Goal: Task Accomplishment & Management: Complete application form

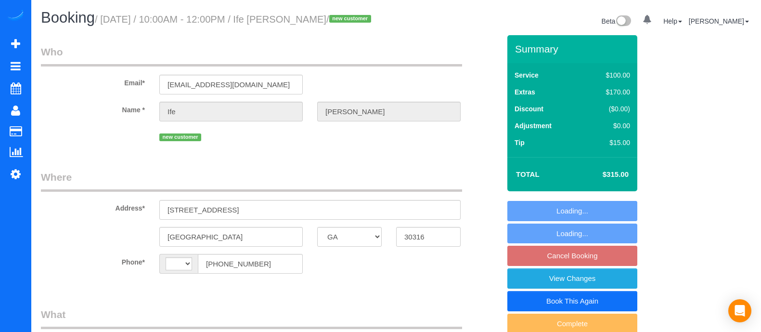
select select "GA"
select select "string:[GEOGRAPHIC_DATA]"
select select "string:fspay-21648e92-6888-4b84-a1fa-021f0eb3b31b"
select select "number:3"
select select "number:6"
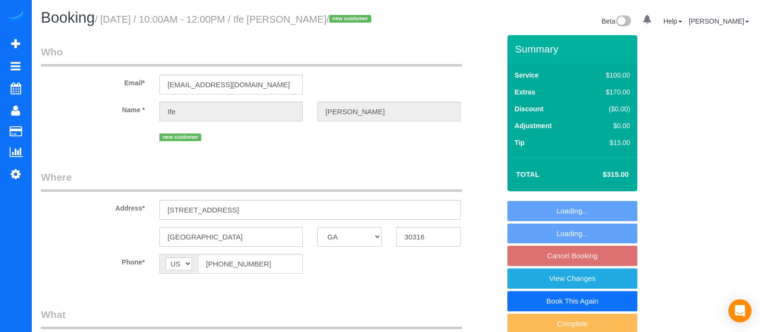
select select "object:747"
select select "spot2"
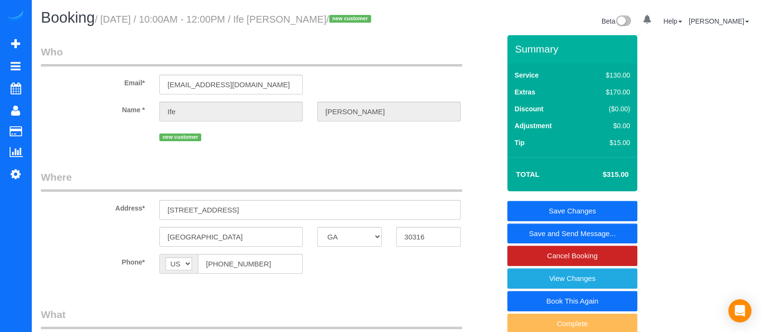
click at [586, 232] on link "Save and Send Message..." at bounding box center [572, 233] width 130 height 20
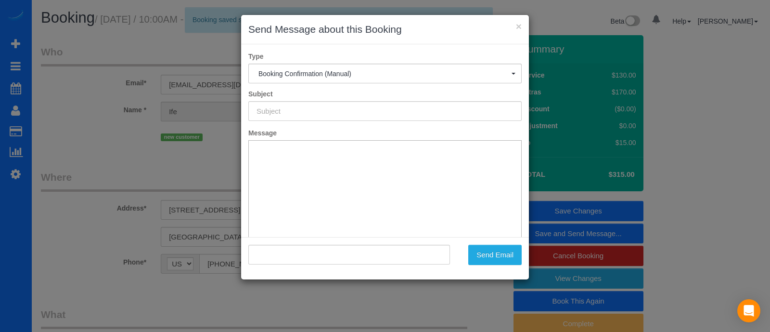
type input "Booking Confirmed!"
type input ""Ife [PERSON_NAME]" <[EMAIL_ADDRESS][DOMAIN_NAME]>"
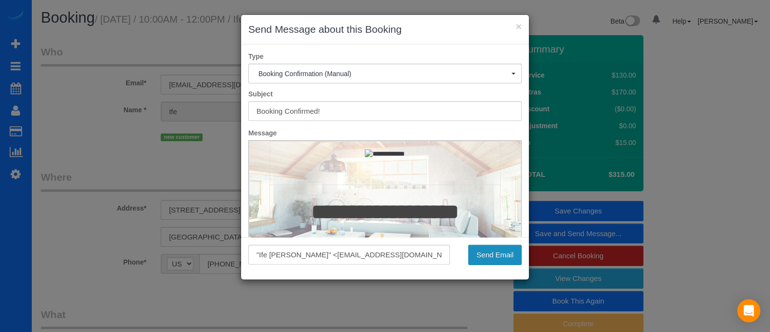
click at [485, 253] on button "Send Email" at bounding box center [494, 255] width 53 height 20
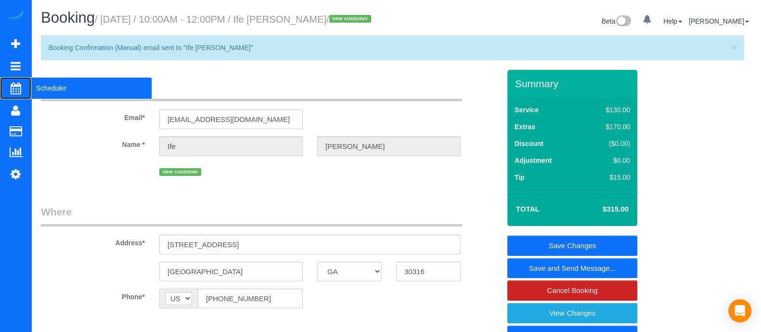
click at [48, 86] on span "Scheduler" at bounding box center [91, 88] width 120 height 22
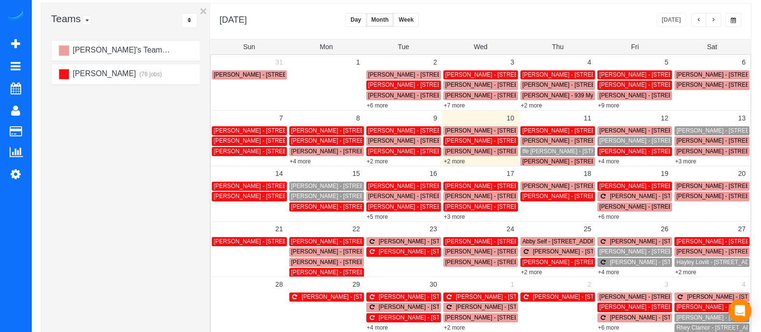
scroll to position [72, 0]
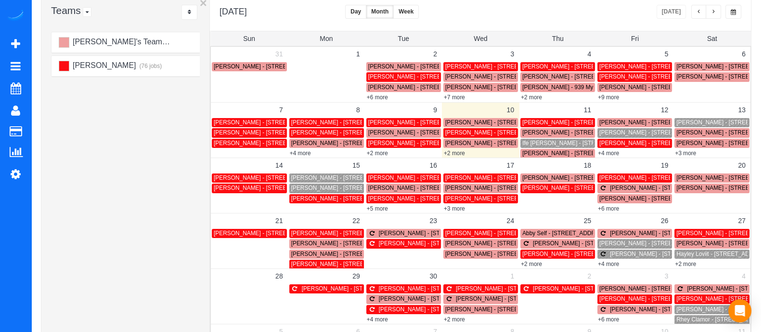
click at [533, 145] on span "Ife [PERSON_NAME] - [STREET_ADDRESS]" at bounding box center [580, 143] width 117 height 7
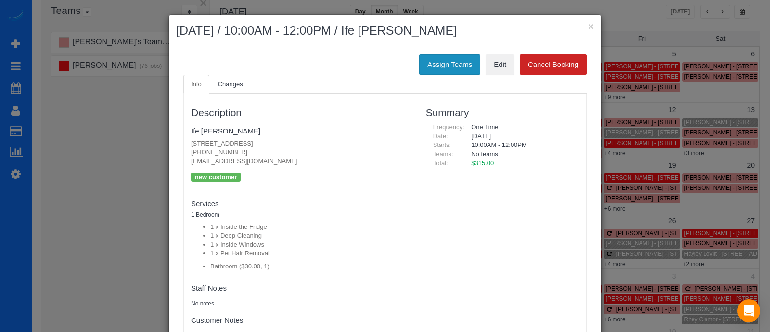
click at [458, 69] on button "Assign Teams" at bounding box center [449, 64] width 61 height 20
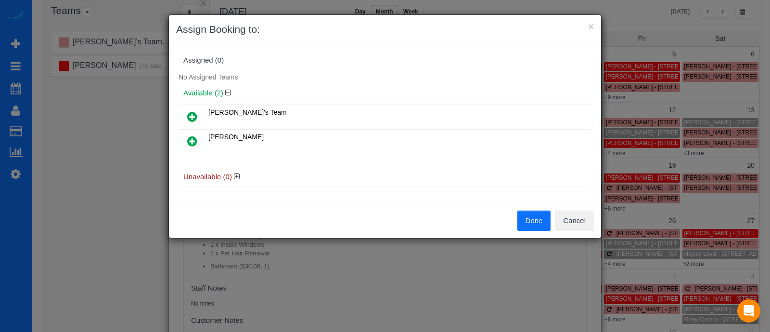
click at [193, 136] on icon at bounding box center [192, 141] width 10 height 12
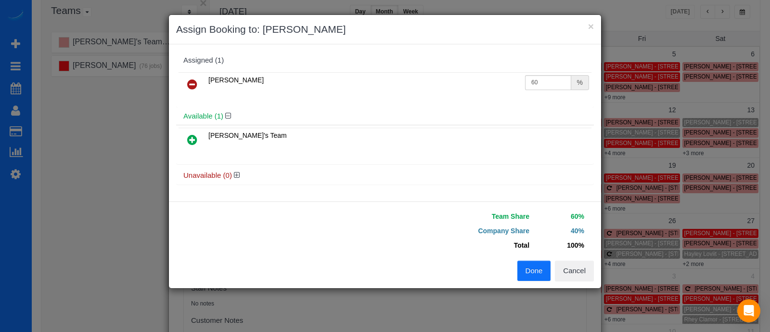
click at [543, 262] on button "Done" at bounding box center [535, 270] width 34 height 20
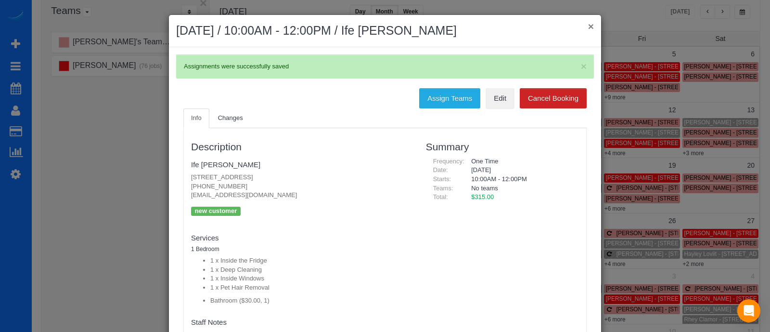
click at [588, 28] on button "×" at bounding box center [591, 26] width 6 height 10
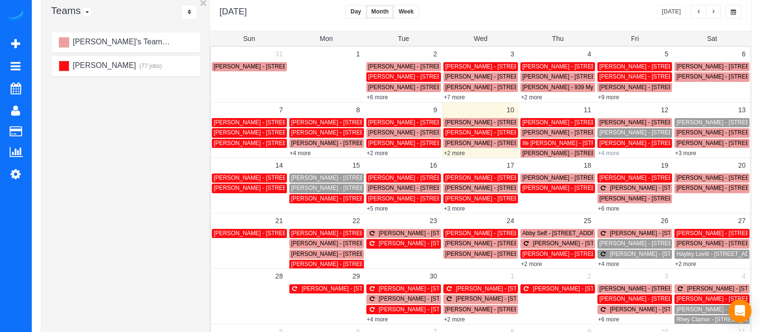
click at [612, 150] on link "+4 more" at bounding box center [608, 153] width 21 height 7
drag, startPoint x: 711, startPoint y: 158, endPoint x: 686, endPoint y: 155, distance: 25.2
click at [686, 155] on div "31 1 2 3 4 5 6 [PERSON_NAME] - [STREET_ADDRESS] [PERSON_NAME] - [GEOGRAPHIC_DAT…" at bounding box center [481, 213] width 540 height 333
click at [686, 155] on link "+3 more" at bounding box center [685, 153] width 21 height 7
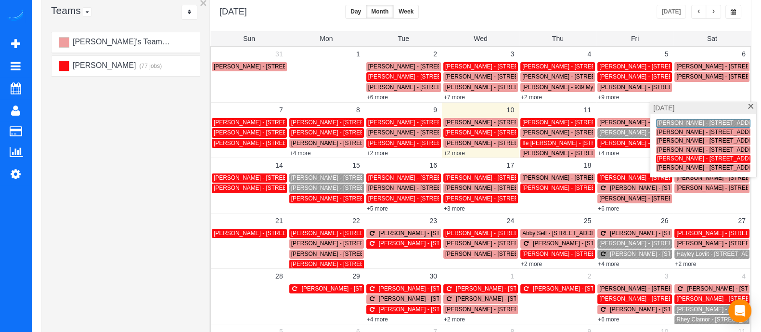
click at [692, 122] on span "[PERSON_NAME] - [STREET_ADDRESS][PERSON_NAME]" at bounding box center [735, 122] width 156 height 7
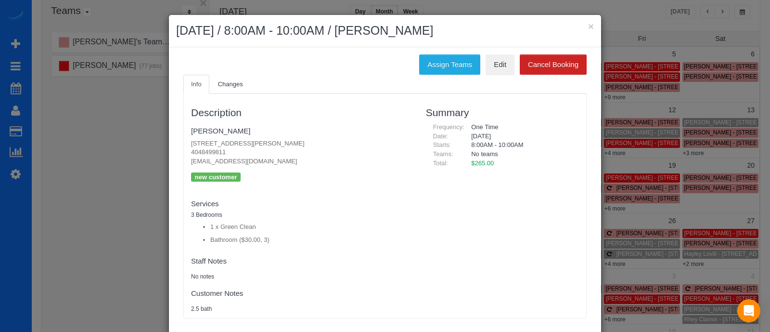
click at [447, 75] on ul "Info Changes" at bounding box center [384, 85] width 403 height 20
click at [447, 72] on button "Assign Teams" at bounding box center [449, 64] width 61 height 20
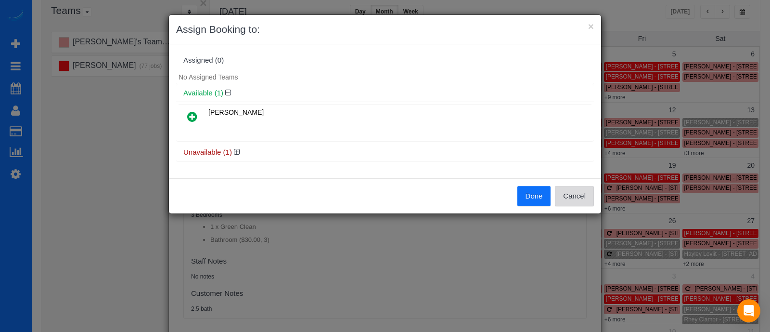
click at [581, 191] on button "Cancel" at bounding box center [574, 196] width 39 height 20
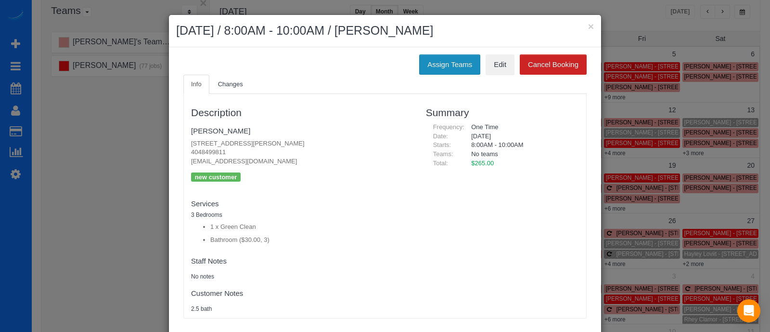
click at [448, 70] on button "Assign Teams" at bounding box center [449, 64] width 61 height 20
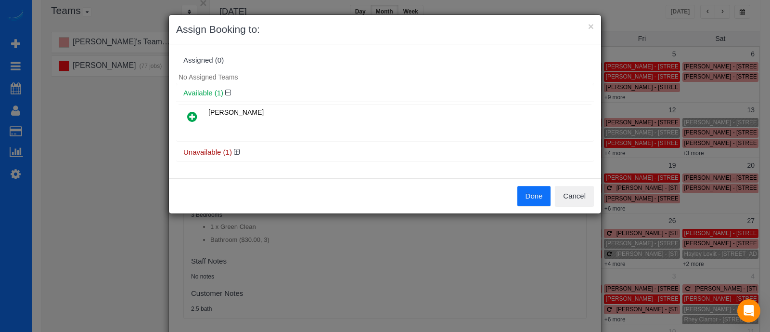
click at [189, 118] on icon at bounding box center [192, 117] width 10 height 12
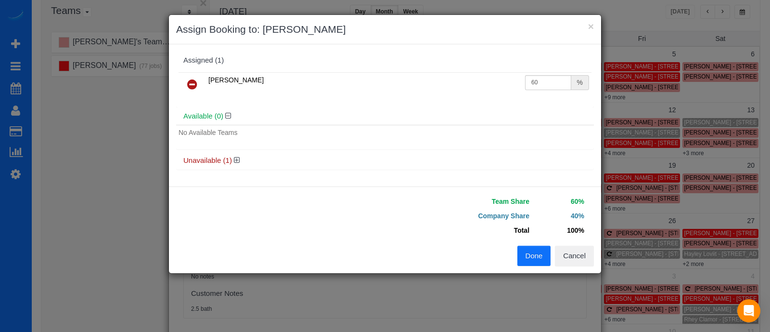
click at [526, 251] on button "Done" at bounding box center [535, 256] width 34 height 20
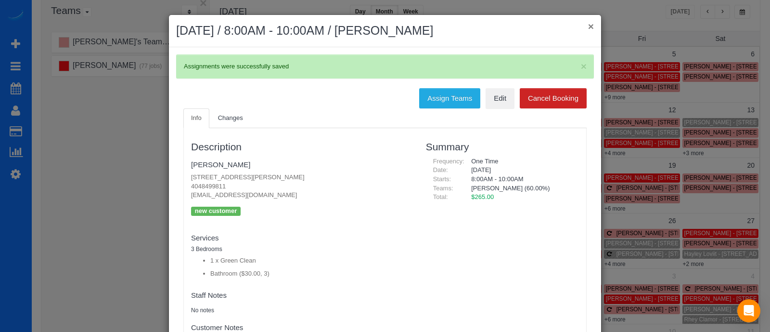
click at [589, 29] on button "×" at bounding box center [591, 26] width 6 height 10
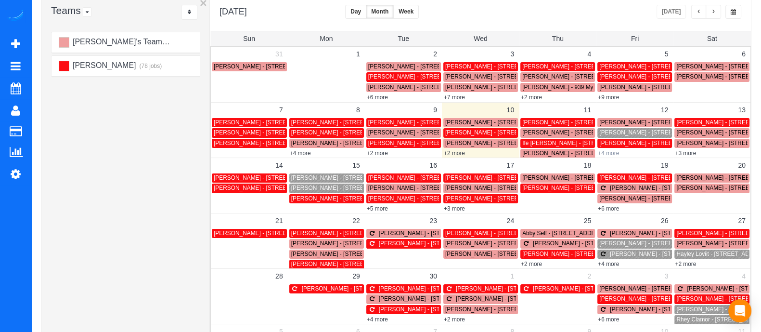
click at [612, 154] on link "+4 more" at bounding box center [608, 153] width 21 height 7
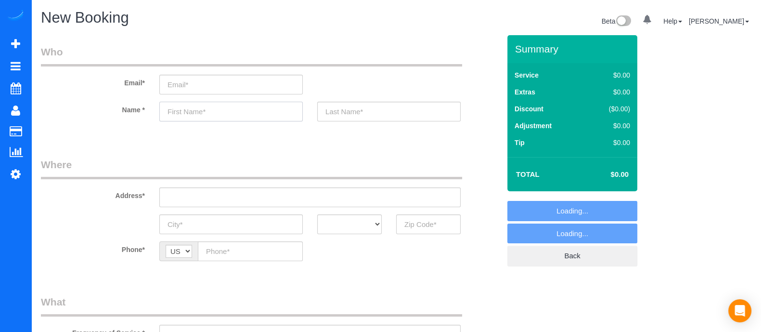
click at [262, 115] on input "text" at bounding box center [230, 112] width 143 height 20
select select "object:1283"
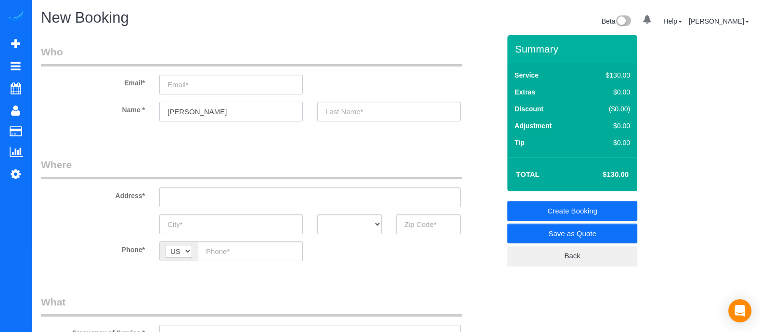
type input "[PERSON_NAME]"
click at [402, 218] on input "text" at bounding box center [428, 224] width 65 height 20
click at [408, 224] on input "text" at bounding box center [428, 224] width 65 height 20
type input "3"
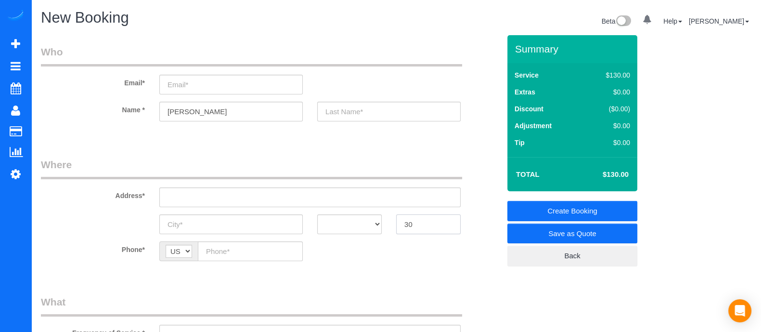
type input "3"
click at [408, 224] on input "30294" at bounding box center [428, 224] width 65 height 20
type input "30294"
